Goal: Task Accomplishment & Management: Manage account settings

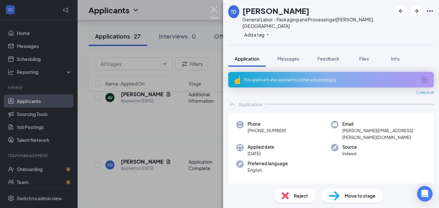
scroll to position [544, 0]
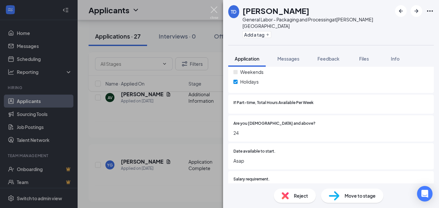
click at [215, 8] on img at bounding box center [214, 12] width 8 height 13
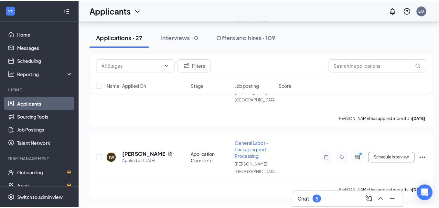
scroll to position [471, 0]
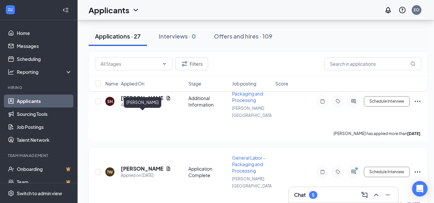
click at [127, 165] on h5 "[PERSON_NAME]" at bounding box center [142, 168] width 42 height 7
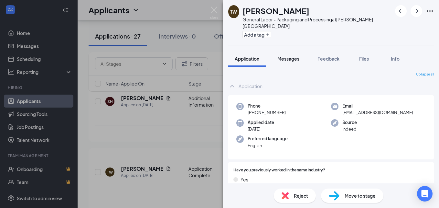
click at [292, 56] on span "Messages" at bounding box center [289, 59] width 22 height 6
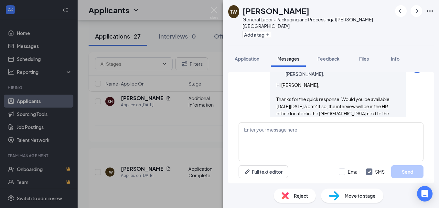
scroll to position [545, 0]
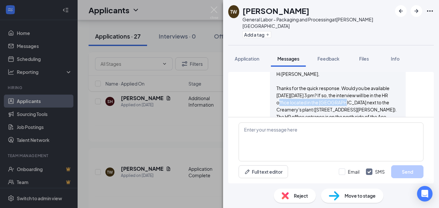
drag, startPoint x: 272, startPoint y: 81, endPoint x: 335, endPoint y: 85, distance: 63.2
click at [335, 85] on div "Hi [PERSON_NAME], Thanks for the quick response. Would you be available [DATE][…" at bounding box center [338, 120] width 123 height 100
drag, startPoint x: 335, startPoint y: 85, endPoint x: 339, endPoint y: 79, distance: 7.4
click at [339, 79] on span "Hi [PERSON_NAME], Thanks for the quick response. Would you be available [DATE][…" at bounding box center [337, 120] width 120 height 98
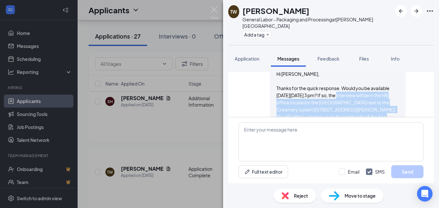
drag, startPoint x: 340, startPoint y: 73, endPoint x: 366, endPoint y: 103, distance: 39.6
click at [366, 103] on div "Hi [PERSON_NAME], Thanks for the quick response. Would you be available [DATE][…" at bounding box center [338, 120] width 123 height 100
drag, startPoint x: 366, startPoint y: 103, endPoint x: 338, endPoint y: 96, distance: 28.9
copy span "the interview will be in the HR office located in the [GEOGRAPHIC_DATA] next to…"
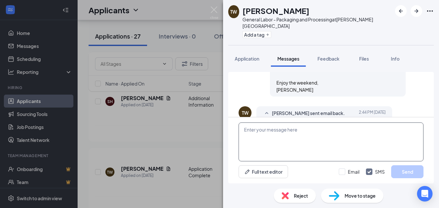
scroll to position [804, 0]
click at [264, 134] on textarea at bounding box center [331, 141] width 185 height 39
paste textarea "the interview will be in the HR office located in the [GEOGRAPHIC_DATA] next to…"
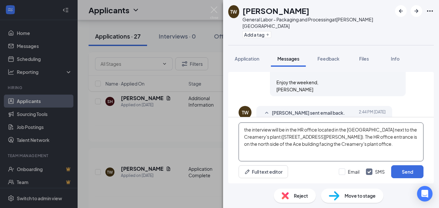
click at [244, 129] on textarea "the interview will be in the HR office located in the [GEOGRAPHIC_DATA] next to…" at bounding box center [331, 141] width 185 height 39
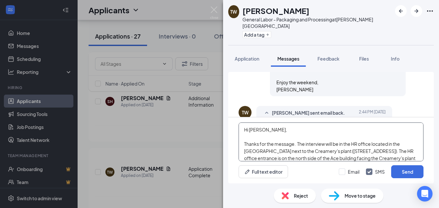
scroll to position [11, 0]
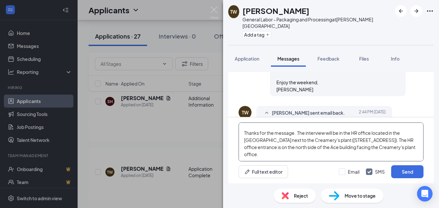
click at [311, 153] on textarea "Hi [PERSON_NAME], Thanks for the message. The interview will be in the HR offic…" at bounding box center [331, 141] width 185 height 39
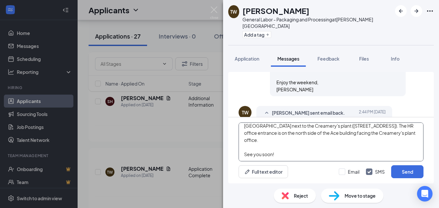
scroll to position [36, 0]
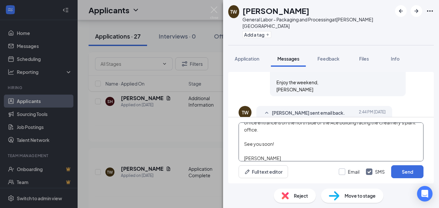
type textarea "Hi [PERSON_NAME], Thanks for the message. The interview will be in the HR offic…"
click at [344, 172] on input "Email" at bounding box center [349, 171] width 21 height 6
checkbox input "true"
click at [409, 170] on button "Send" at bounding box center [407, 171] width 32 height 13
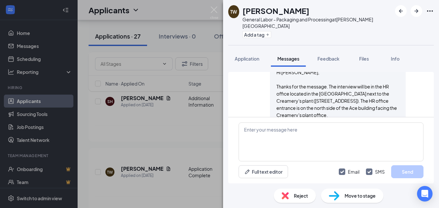
scroll to position [1029, 0]
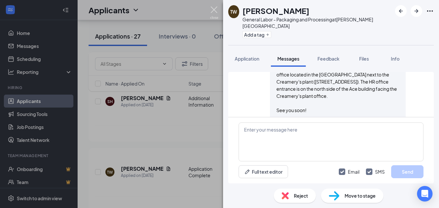
drag, startPoint x: 216, startPoint y: 11, endPoint x: 4, endPoint y: 21, distance: 212.1
click at [216, 10] on img at bounding box center [214, 12] width 8 height 13
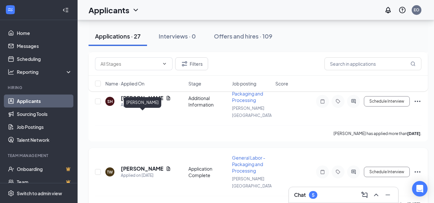
click at [128, 165] on h5 "[PERSON_NAME]" at bounding box center [142, 168] width 42 height 7
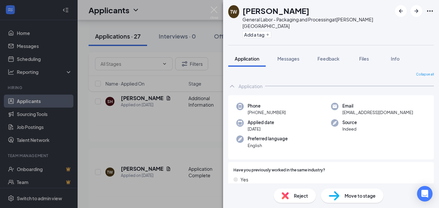
click at [253, 56] on span "Application" at bounding box center [247, 59] width 25 height 6
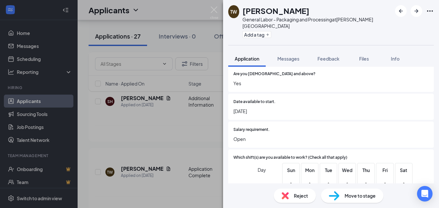
scroll to position [463, 0]
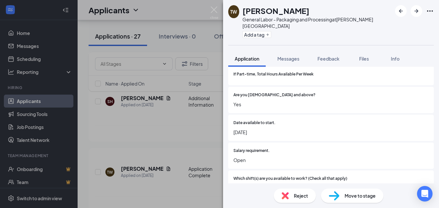
click at [25, 34] on div "TW [PERSON_NAME] General Labor - Packaging and Processing at [PERSON_NAME][GEOG…" at bounding box center [219, 104] width 439 height 208
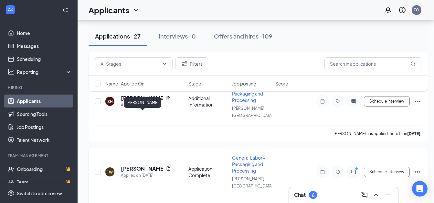
click at [127, 165] on h5 "[PERSON_NAME]" at bounding box center [142, 168] width 42 height 7
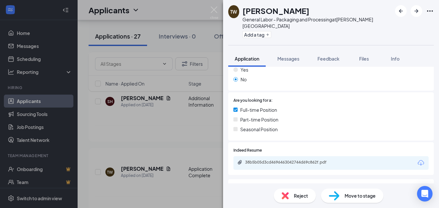
scroll to position [129, 0]
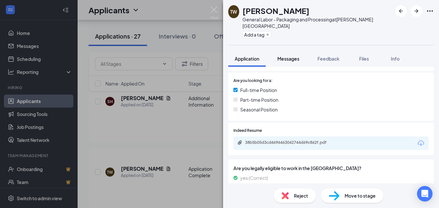
click at [283, 56] on span "Messages" at bounding box center [289, 59] width 22 height 6
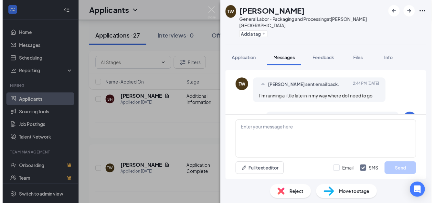
scroll to position [504, 0]
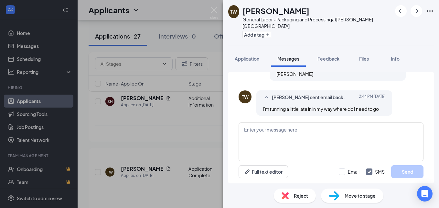
click at [209, 9] on div "TW [PERSON_NAME] General Labor - Packaging and Processing at [PERSON_NAME][GEOG…" at bounding box center [219, 104] width 439 height 208
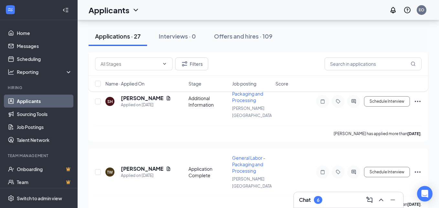
click at [216, 11] on div "Applicants EO" at bounding box center [259, 10] width 362 height 20
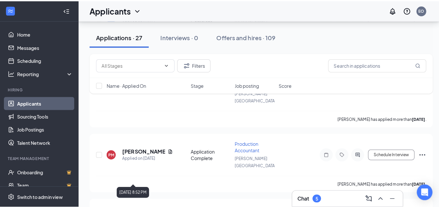
scroll to position [859, 0]
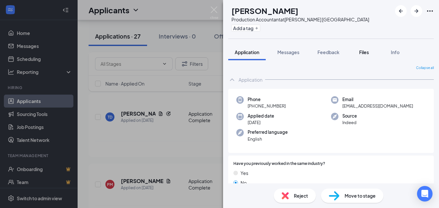
click at [367, 52] on span "Files" at bounding box center [364, 52] width 10 height 6
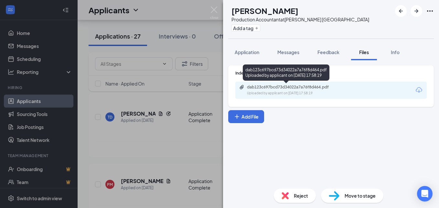
click at [289, 91] on div "Uploaded by applicant on [DATE] 17:58:19" at bounding box center [295, 93] width 97 height 5
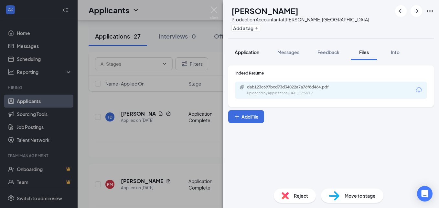
click at [256, 51] on span "Application" at bounding box center [247, 52] width 25 height 6
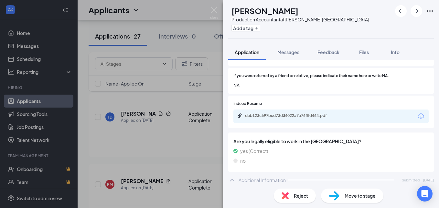
scroll to position [129, 0]
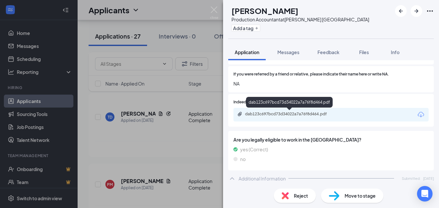
click at [296, 115] on div "dab123c697bcd73d34022a7a76f8d464.pdf" at bounding box center [290, 113] width 91 height 5
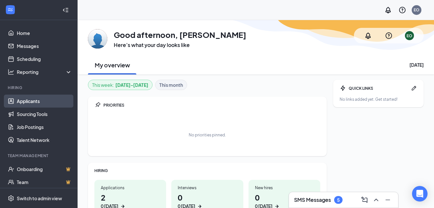
click at [37, 102] on link "Applicants" at bounding box center [44, 100] width 55 height 13
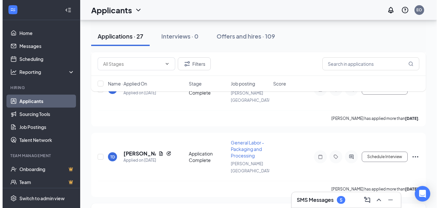
scroll to position [841, 0]
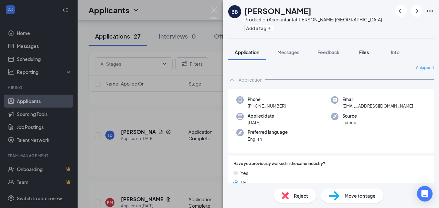
click at [365, 50] on span "Files" at bounding box center [364, 52] width 10 height 6
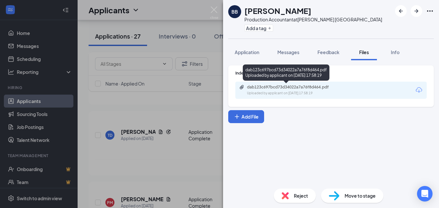
click at [311, 91] on div "Uploaded by applicant on [DATE] 17:58:19" at bounding box center [295, 93] width 97 height 5
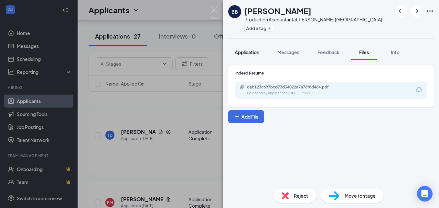
click at [237, 52] on span "Application" at bounding box center [247, 52] width 25 height 6
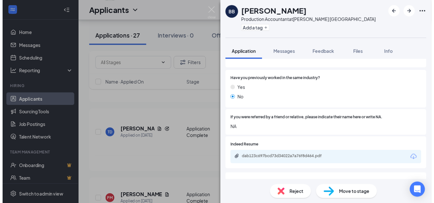
scroll to position [214, 0]
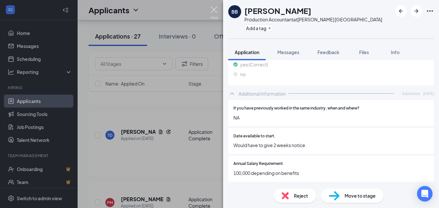
click at [213, 8] on img at bounding box center [214, 12] width 8 height 13
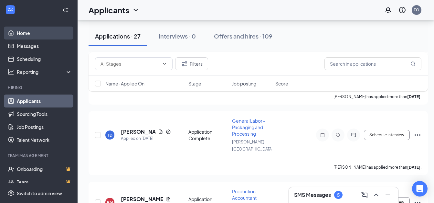
click at [30, 31] on link "Home" at bounding box center [44, 33] width 55 height 13
